Goal: Navigation & Orientation: Find specific page/section

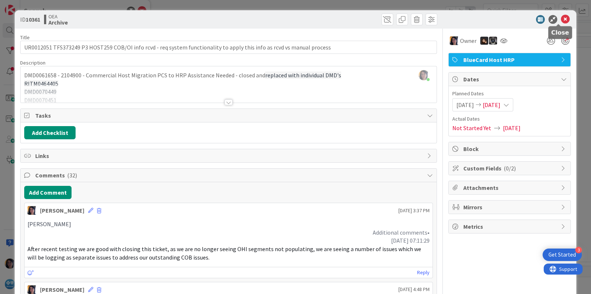
click at [561, 16] on icon at bounding box center [565, 19] width 9 height 9
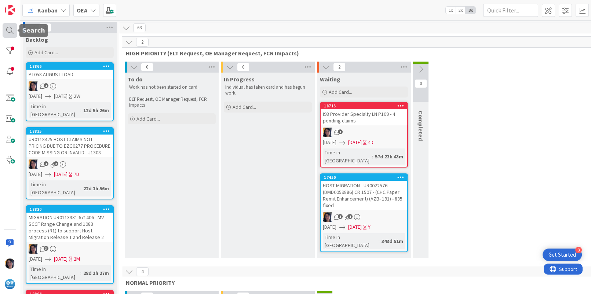
click at [10, 29] on div at bounding box center [10, 30] width 15 height 15
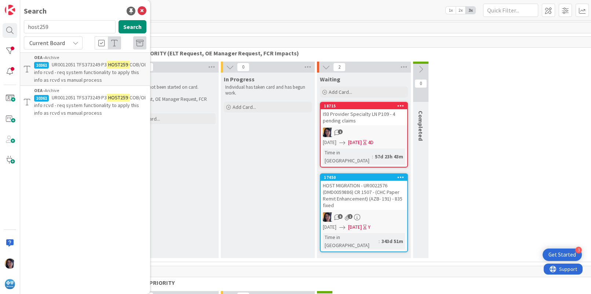
click at [42, 25] on input "host259" at bounding box center [70, 26] width 92 height 13
type input "UR0110294"
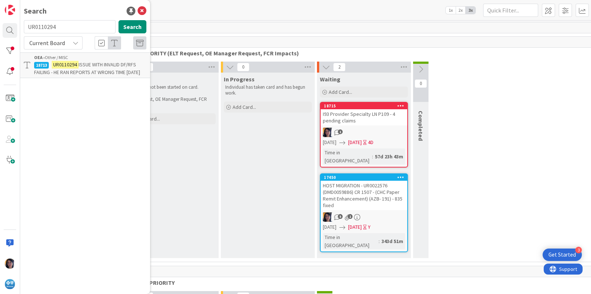
click at [62, 69] on span "ISSUE WITH INVALID DF/RFS FAILING - HE RAN REPORTS AT WRONG TIME [DATE]" at bounding box center [87, 68] width 106 height 14
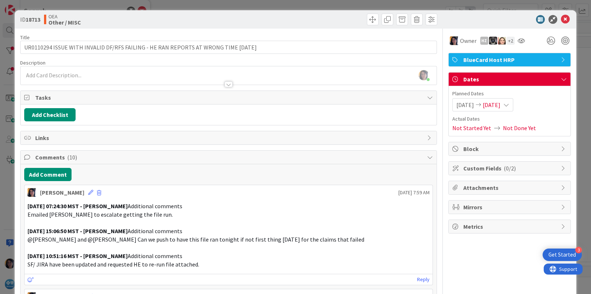
click at [259, 213] on p "Emailed [PERSON_NAME] to escalate getting the file run." at bounding box center [229, 215] width 402 height 8
click at [189, 225] on p at bounding box center [229, 223] width 402 height 8
drag, startPoint x: 128, startPoint y: 231, endPoint x: 124, endPoint y: 124, distance: 106.5
click at [128, 230] on strong "[DATE] 15:06:50 MST - [PERSON_NAME]" at bounding box center [78, 230] width 100 height 7
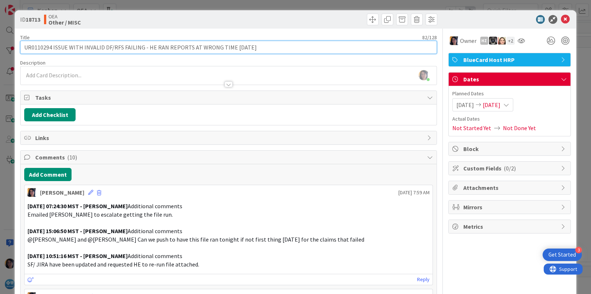
click at [38, 48] on input "UR0110294 ISSUE WITH INVALID DF/RFS FAILING - HE RAN REPORTS AT WRONG TIME [DAT…" at bounding box center [228, 47] width 416 height 13
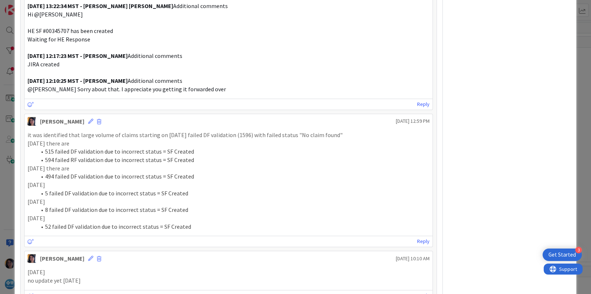
scroll to position [766, 0]
